Goal: Information Seeking & Learning: Learn about a topic

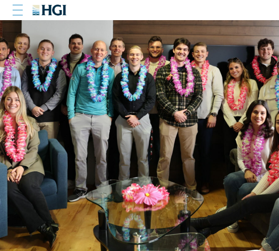
click at [17, 11] on div at bounding box center [18, 10] width 10 height 8
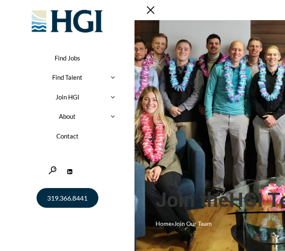
click at [69, 118] on link "About" at bounding box center [67, 117] width 109 height 20
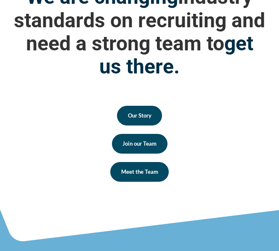
scroll to position [1554, 0]
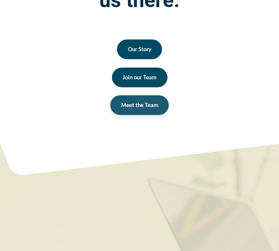
click at [135, 105] on span "Meet the Team" at bounding box center [139, 105] width 37 height 5
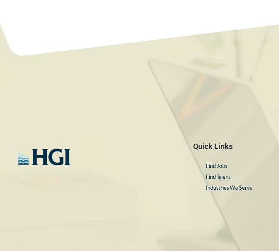
scroll to position [3613, 0]
